Goal: Task Accomplishment & Management: Manage account settings

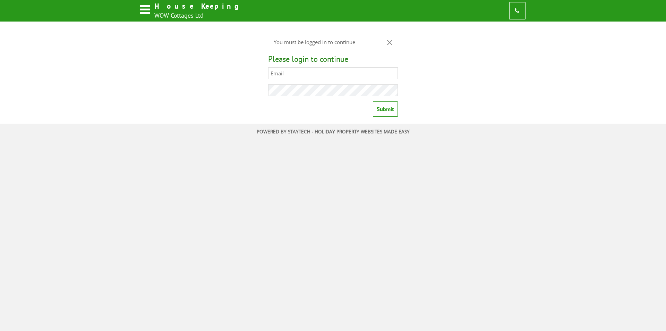
type input "[EMAIL_ADDRESS][DOMAIN_NAME]"
click at [385, 108] on input "Submit" at bounding box center [385, 108] width 25 height 15
